Goal: Task Accomplishment & Management: Complete application form

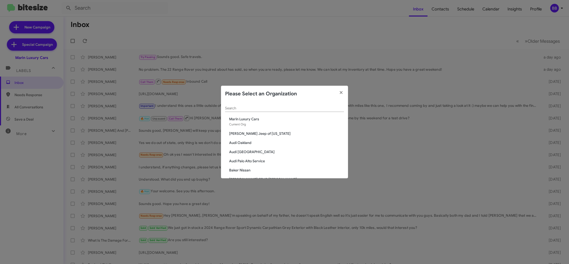
click at [237, 109] on input "Search" at bounding box center [284, 108] width 119 height 4
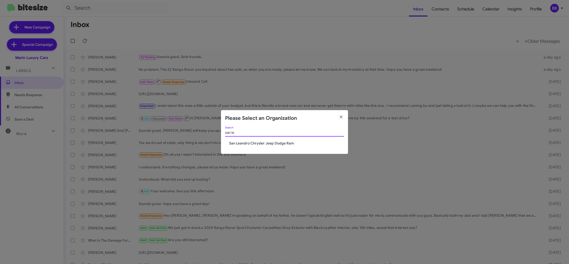
type input "san le"
click at [240, 145] on span "San Leandro Chrysler Jeep Dodge Ram" at bounding box center [286, 142] width 115 height 5
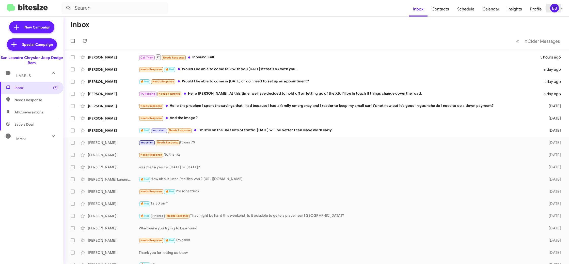
click at [557, 10] on div "BB" at bounding box center [554, 8] width 9 height 9
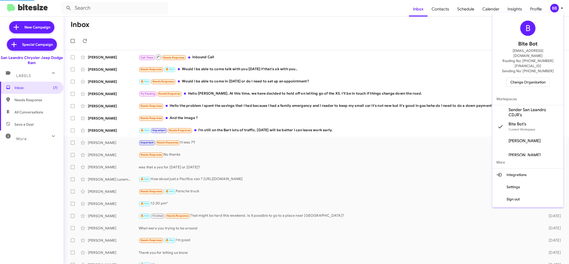
click at [514, 107] on span "Sender San Leandro CDJR's" at bounding box center [533, 112] width 51 height 10
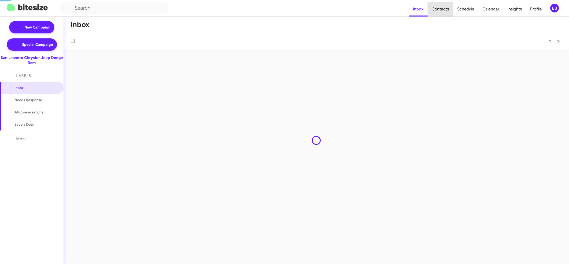
click at [441, 10] on span "Contacts" at bounding box center [440, 9] width 26 height 15
type input "in:groups"
click at [441, 10] on span "Contacts" at bounding box center [440, 9] width 26 height 15
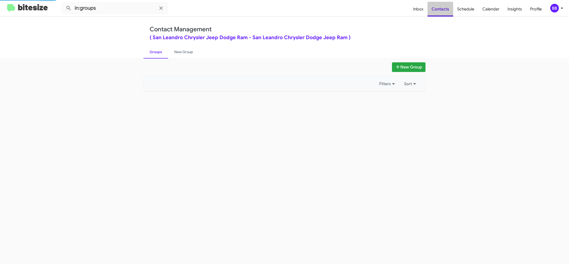
click at [441, 10] on span "Contacts" at bounding box center [440, 9] width 26 height 15
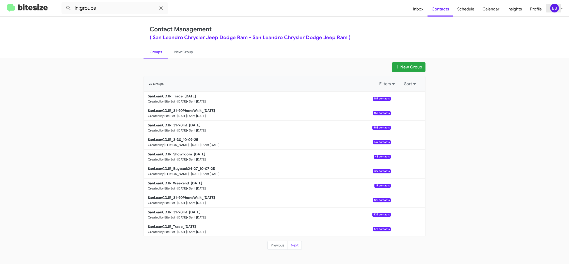
click at [556, 9] on div "BB" at bounding box center [554, 8] width 9 height 9
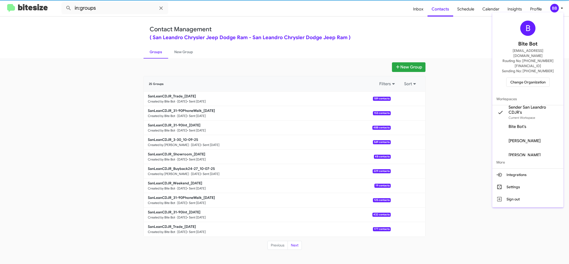
click at [556, 9] on div at bounding box center [284, 132] width 569 height 264
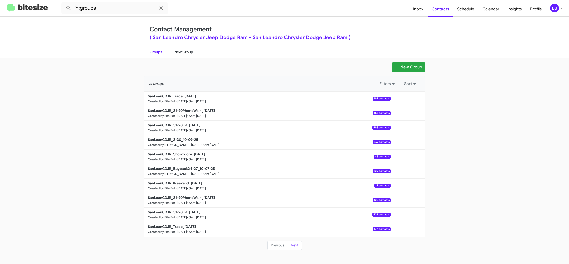
click at [188, 51] on link "New Group" at bounding box center [183, 51] width 31 height 13
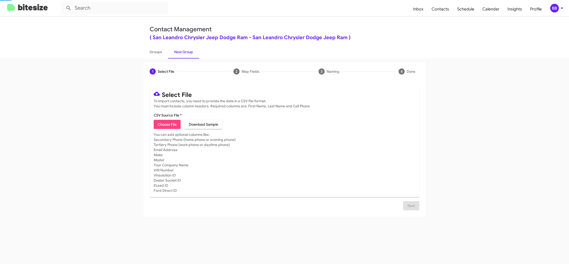
click at [188, 51] on link "New Group" at bounding box center [183, 51] width 31 height 13
click at [159, 124] on span "Choose File" at bounding box center [167, 124] width 19 height 9
type input "SanLeanCDJR_Weekend_10-13-25"
click at [268, 172] on mat-card-subtitle "You can add optional columns like: Secondary Phone (home phone or evening phone…" at bounding box center [285, 162] width 262 height 61
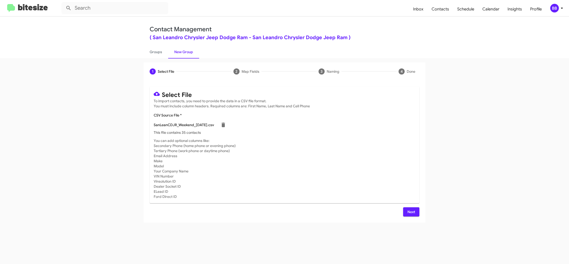
click at [561, 11] on span "BB" at bounding box center [557, 8] width 15 height 9
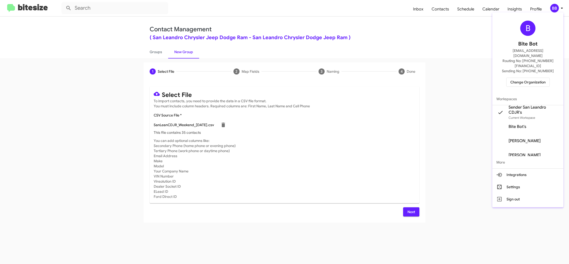
drag, startPoint x: 561, startPoint y: 10, endPoint x: 553, endPoint y: 20, distance: 13.0
click at [561, 10] on div at bounding box center [284, 132] width 569 height 264
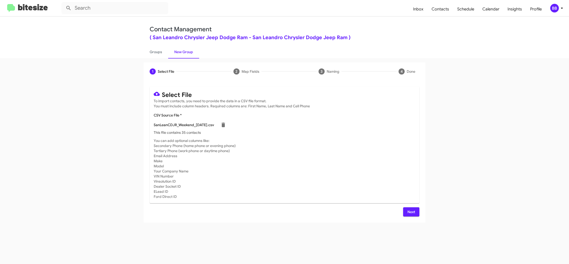
click at [411, 213] on span "Next" at bounding box center [411, 211] width 8 height 9
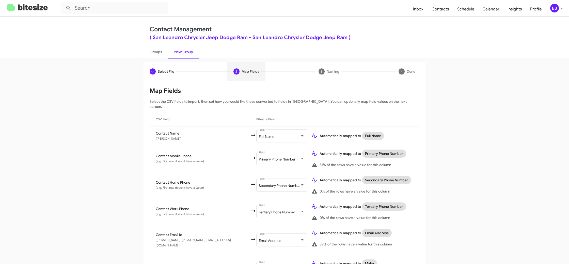
scroll to position [187, 0]
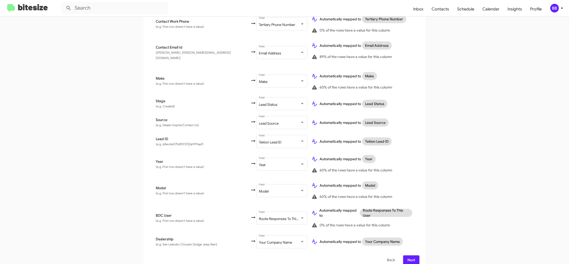
click at [552, 6] on div "BB" at bounding box center [554, 8] width 9 height 9
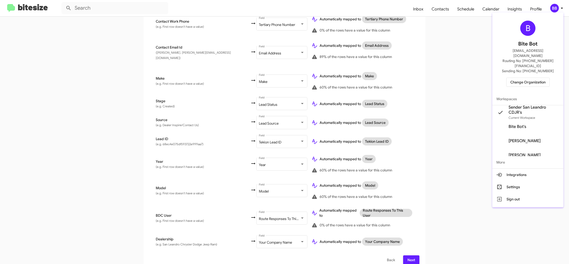
click at [552, 7] on div at bounding box center [284, 132] width 569 height 264
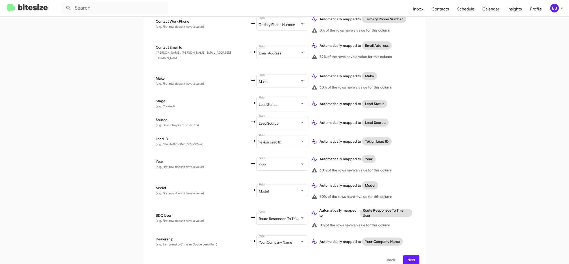
click at [414, 255] on span "Next" at bounding box center [411, 259] width 8 height 9
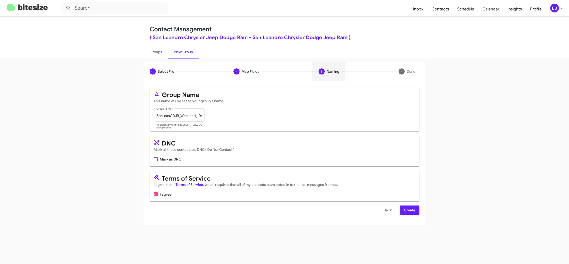
scroll to position [0, 0]
click at [409, 209] on span "Create" at bounding box center [409, 209] width 11 height 9
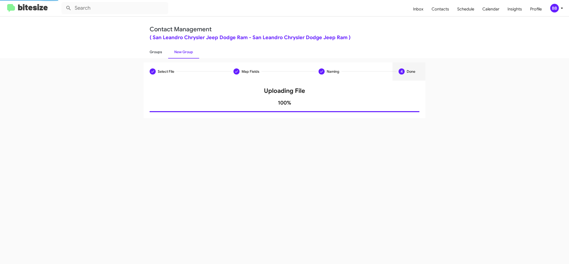
click at [156, 55] on link "Groups" at bounding box center [156, 51] width 25 height 13
type input "in:groups"
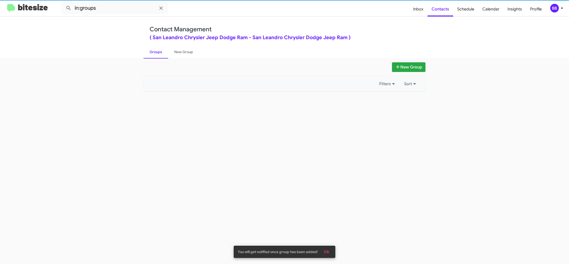
click at [156, 55] on link "Groups" at bounding box center [156, 51] width 25 height 13
drag, startPoint x: 156, startPoint y: 55, endPoint x: 167, endPoint y: 53, distance: 11.1
click at [156, 54] on link "Groups" at bounding box center [156, 51] width 25 height 13
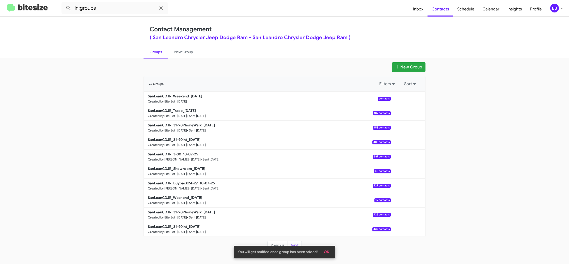
click at [167, 53] on link "Groups" at bounding box center [156, 51] width 25 height 13
click at [155, 53] on link "Groups" at bounding box center [156, 51] width 25 height 13
click at [170, 52] on link "New Group" at bounding box center [183, 51] width 31 height 13
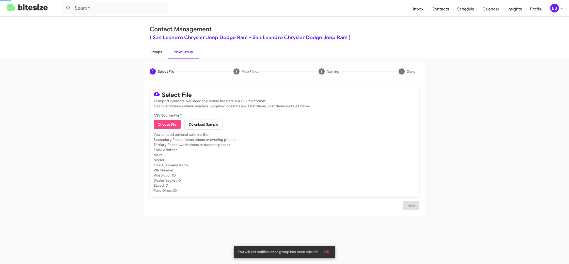
click at [155, 51] on link "Groups" at bounding box center [156, 51] width 25 height 13
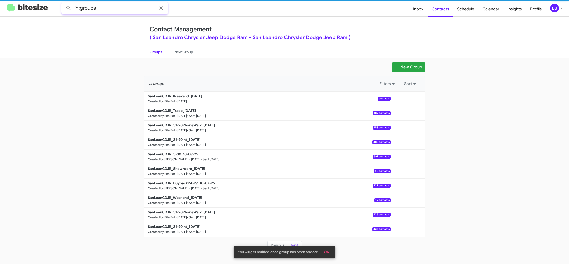
click at [117, 12] on input "in:groups" at bounding box center [114, 8] width 107 height 12
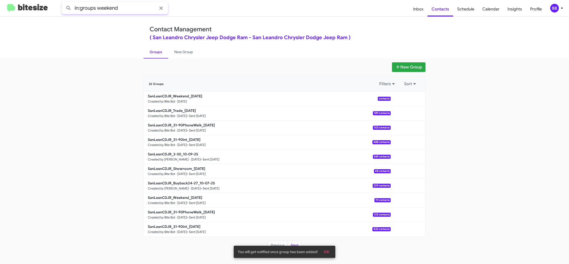
type input "in:groups weekend"
click at [63, 3] on button at bounding box center [68, 8] width 10 height 10
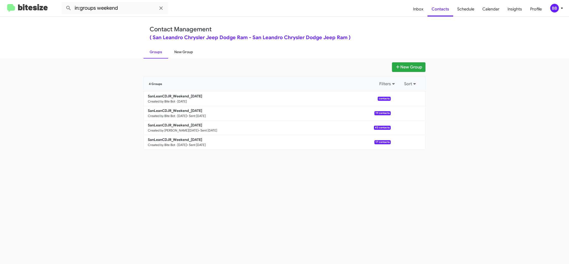
click at [176, 54] on link "New Group" at bounding box center [183, 51] width 31 height 13
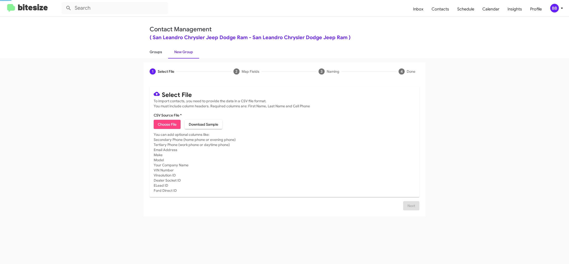
click at [161, 55] on link "Groups" at bounding box center [156, 51] width 25 height 13
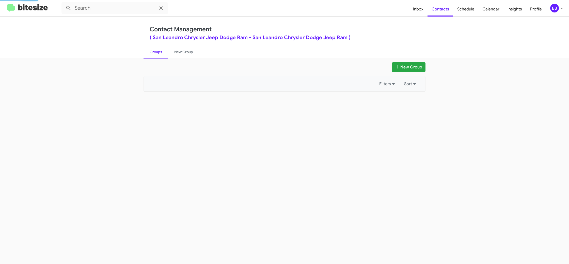
type input "in:groups"
click at [161, 55] on link "Groups" at bounding box center [156, 51] width 25 height 13
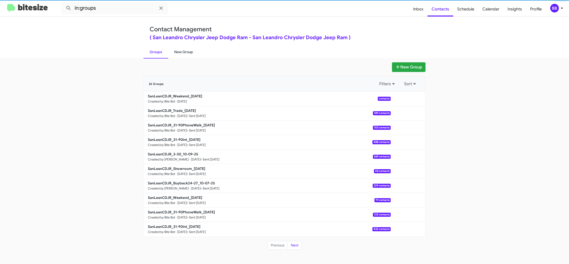
click at [181, 54] on link "New Group" at bounding box center [183, 51] width 31 height 13
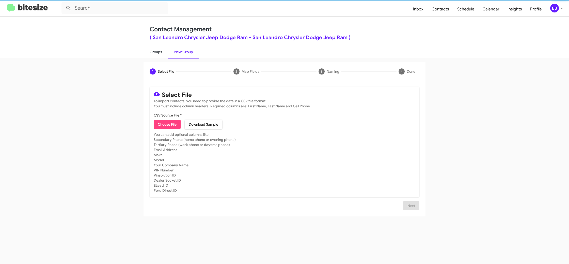
click at [162, 54] on link "Groups" at bounding box center [156, 51] width 25 height 13
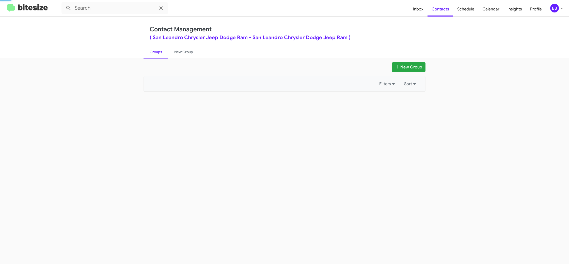
type input "in:groups"
click at [195, 53] on link "New Group" at bounding box center [183, 51] width 31 height 13
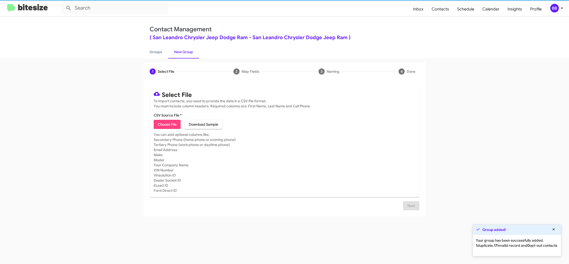
click at [170, 53] on link "New Group" at bounding box center [183, 51] width 31 height 13
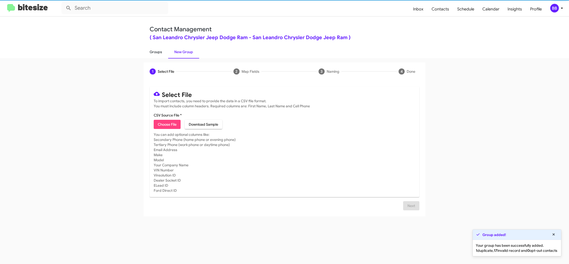
click at [154, 53] on link "Groups" at bounding box center [156, 51] width 25 height 13
type input "in:groups"
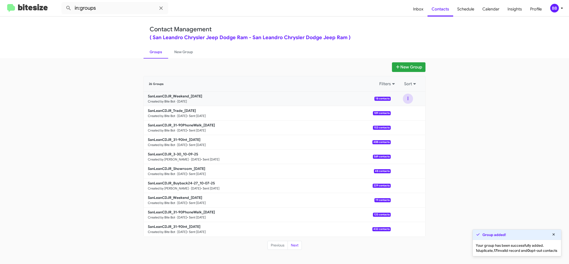
click at [407, 101] on button at bounding box center [408, 98] width 10 height 10
click at [402, 112] on button "View contacts" at bounding box center [392, 112] width 41 height 12
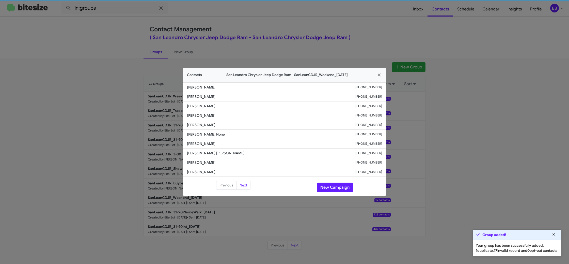
click at [203, 132] on span "Hareesh None" at bounding box center [271, 134] width 168 height 5
drag, startPoint x: 207, startPoint y: 131, endPoint x: 204, endPoint y: 131, distance: 3.1
click at [203, 132] on span "Hareesh None" at bounding box center [271, 134] width 168 height 5
copy span "Hareesh None"
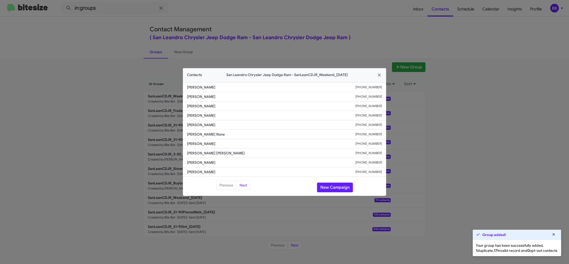
click at [199, 125] on span "Patrick Sutton" at bounding box center [271, 124] width 168 height 5
copy span "Patrick Sutton"
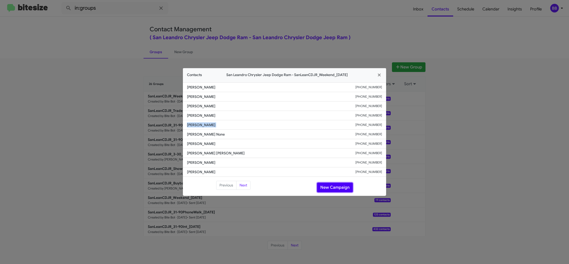
click at [326, 185] on button "New Campaign" at bounding box center [335, 187] width 36 height 10
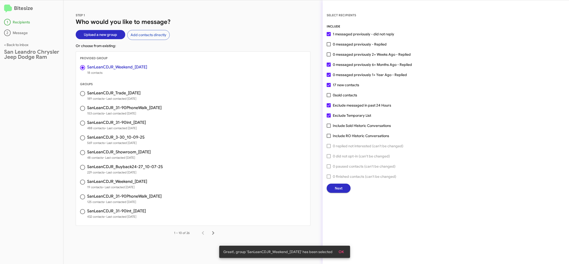
click at [340, 58] on div "INCLUDE 1 messaged previously - did not reply 0 messaged previously - Replied 0…" at bounding box center [446, 108] width 238 height 169
click at [340, 54] on span "0 messaged previously 2+ Weeks Ago - Replied" at bounding box center [372, 54] width 78 height 6
click at [329, 56] on input "0 messaged previously 2+ Weeks Ago - Replied" at bounding box center [328, 56] width 0 height 0
checkbox input "true"
drag, startPoint x: 110, startPoint y: 55, endPoint x: 221, endPoint y: 41, distance: 112.0
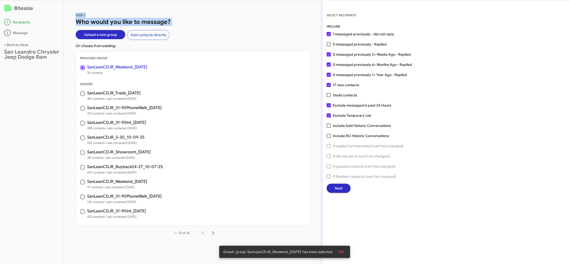
click at [232, 42] on div "STEP 1 Who would you like to message? Upload a new group Add contacts directly …" at bounding box center [192, 131] width 259 height 263
drag, startPoint x: 221, startPoint y: 40, endPoint x: 234, endPoint y: 39, distance: 13.0
click at [221, 40] on div "STEP 1 Who would you like to message? Upload a new group Add contacts directly …" at bounding box center [192, 131] width 259 height 263
click at [332, 191] on button "Next" at bounding box center [339, 187] width 24 height 9
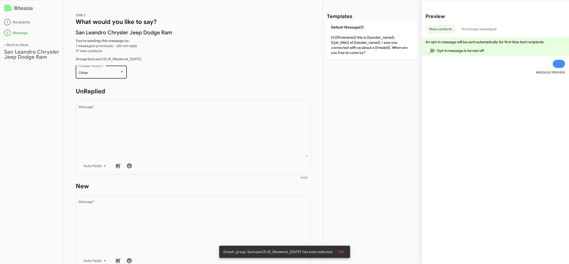
click at [97, 77] on div "Other Campaign Category *" at bounding box center [101, 72] width 46 height 14
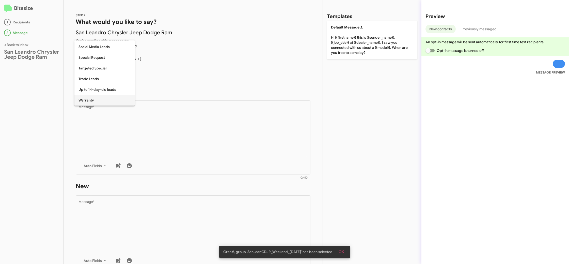
scroll to position [212, 0]
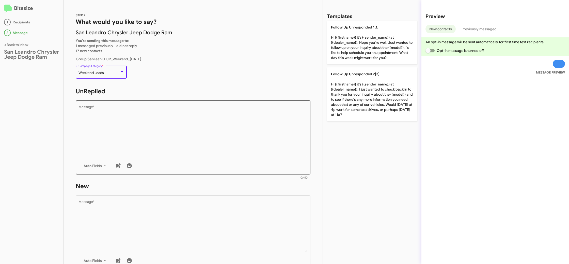
click at [201, 140] on textarea "Message *" at bounding box center [192, 131] width 229 height 52
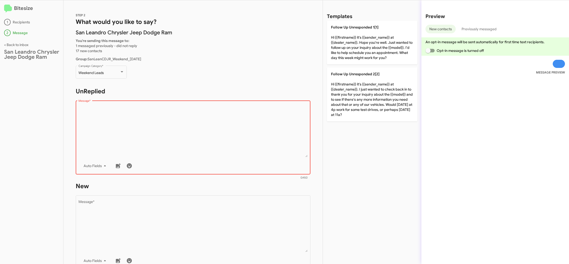
click at [207, 143] on textarea "Message *" at bounding box center [192, 131] width 229 height 52
click at [211, 121] on textarea "Message *" at bounding box center [192, 131] width 229 height 52
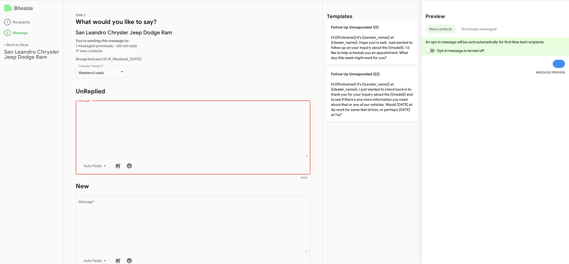
drag, startPoint x: 377, startPoint y: 51, endPoint x: 272, endPoint y: 155, distance: 148.0
click at [376, 51] on p "Follow Up Unresponded 1[1] Hi {{firstname}} it's {{sender_name}} at {{dealer_na…" at bounding box center [372, 43] width 90 height 44
type textarea "Hi {{firstname}} it's {{sender_name}} at {{dealer_name}}. Hope you're well. Jus…"
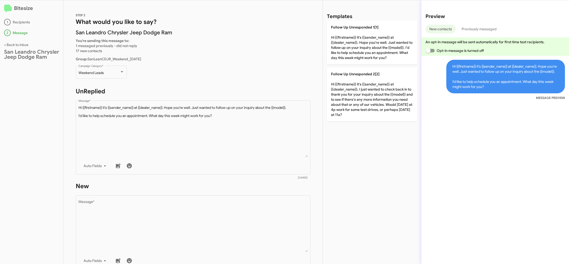
drag, startPoint x: 247, startPoint y: 190, endPoint x: 245, endPoint y: 193, distance: 3.5
click at [246, 192] on form "New Drop image here to insert Auto Fields Message * 0/450" at bounding box center [193, 228] width 235 height 93
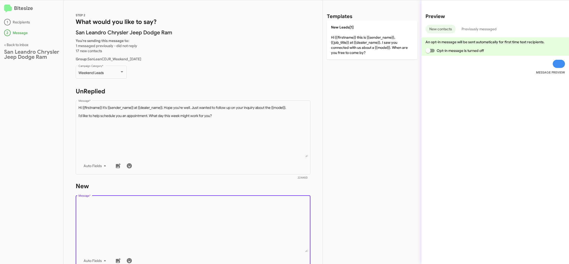
click at [243, 202] on textarea "Message *" at bounding box center [192, 226] width 229 height 52
drag, startPoint x: 243, startPoint y: 202, endPoint x: 374, endPoint y: 33, distance: 213.8
click at [249, 188] on form "New Drop image here to insert Auto Fields Message * 0/450" at bounding box center [193, 228] width 235 height 93
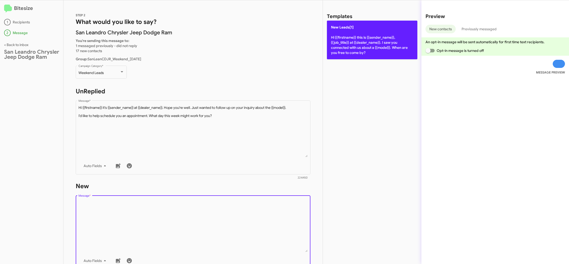
click at [374, 33] on p "New Leads[1] Hi {{firstname}} this is {{sender_name}}, {{job_title}} at {{deale…" at bounding box center [372, 40] width 90 height 39
type textarea "Hi {{firstname}} this is {{sender_name}}, {{job_title}} at {{dealer_name}}. I s…"
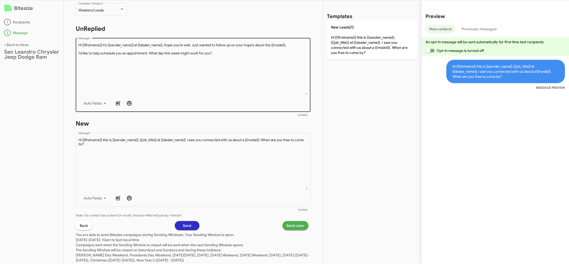
scroll to position [76, 0]
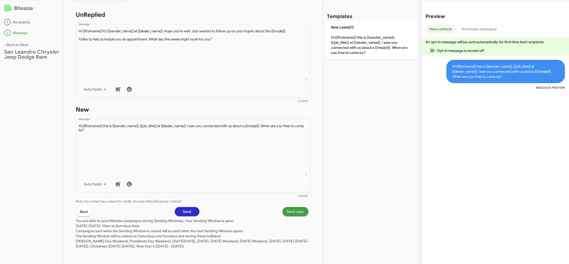
click at [290, 212] on span "Send Later" at bounding box center [295, 211] width 18 height 9
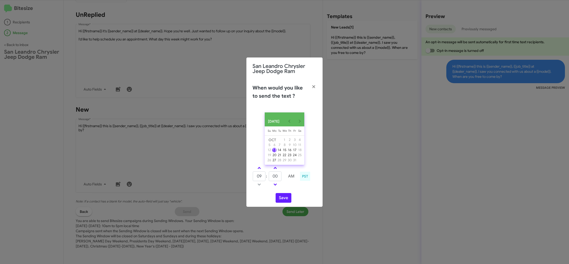
drag, startPoint x: 259, startPoint y: 170, endPoint x: 278, endPoint y: 176, distance: 19.9
click at [259, 170] on span at bounding box center [259, 168] width 3 height 3
type input "10"
click at [281, 177] on input "00" at bounding box center [275, 176] width 13 height 10
type input "07"
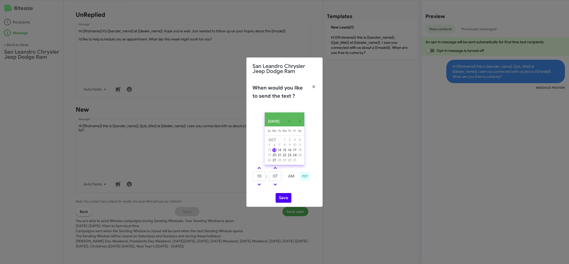
drag, startPoint x: 296, startPoint y: 190, endPoint x: 285, endPoint y: 199, distance: 13.9
click at [294, 190] on div "OCT 2025 Sunday Su Monday Mo Tuesday Tu Wednesday We Thursday Th Friday Fr Satu…" at bounding box center [284, 157] width 76 height 98
click at [285, 199] on button "Save" at bounding box center [284, 198] width 16 height 10
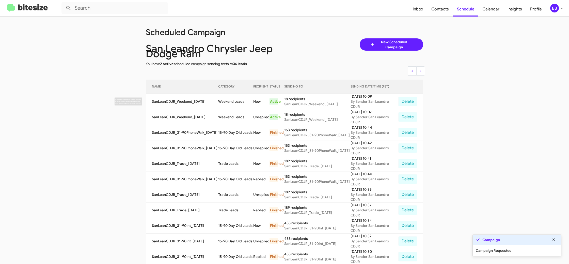
click at [226, 104] on td "Weekend Leads" at bounding box center [235, 101] width 35 height 15
click at [236, 100] on td "Weekend Leads" at bounding box center [235, 101] width 35 height 15
copy td "Weekend Leads"
